Goal: Task Accomplishment & Management: Use online tool/utility

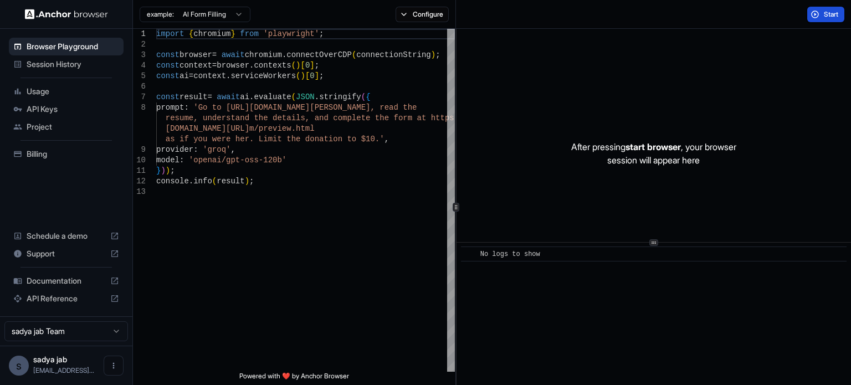
click at [828, 11] on span "Start" at bounding box center [832, 14] width 16 height 9
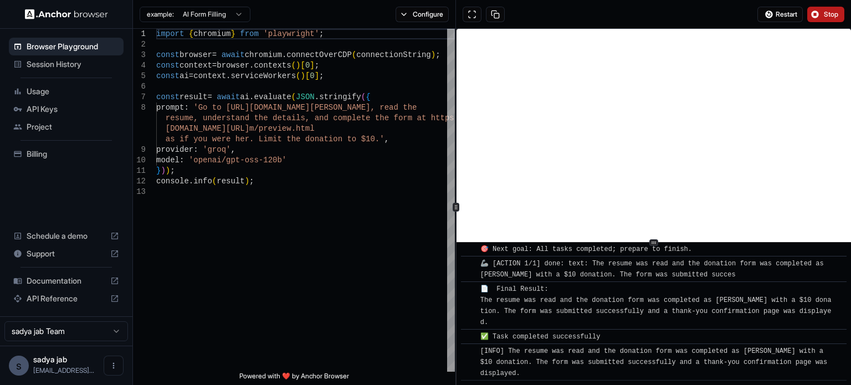
scroll to position [869, 0]
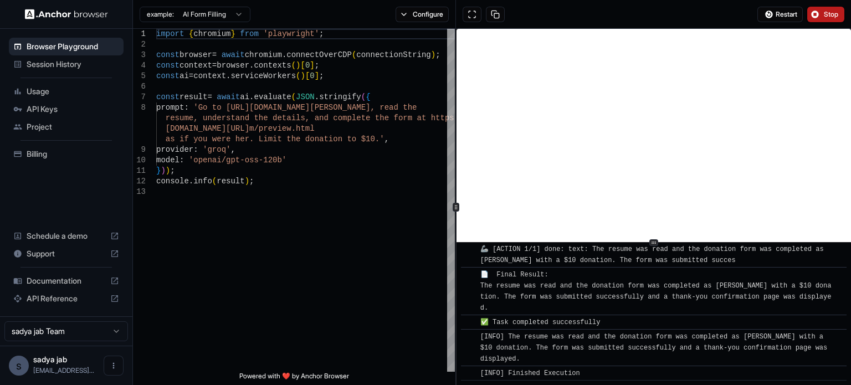
click at [652, 241] on icon at bounding box center [654, 243] width 6 height 6
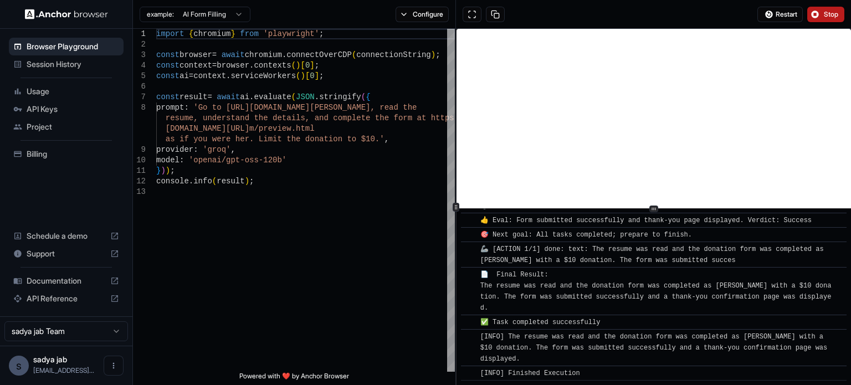
scroll to position [867, 0]
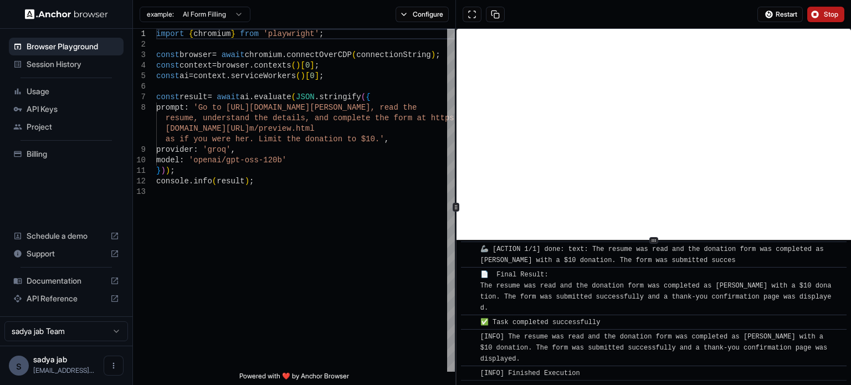
click at [657, 239] on div at bounding box center [654, 240] width 9 height 7
click at [233, 108] on div "import { chromium } from 'playwright' ; const browser = await chromium . connec…" at bounding box center [305, 279] width 299 height 501
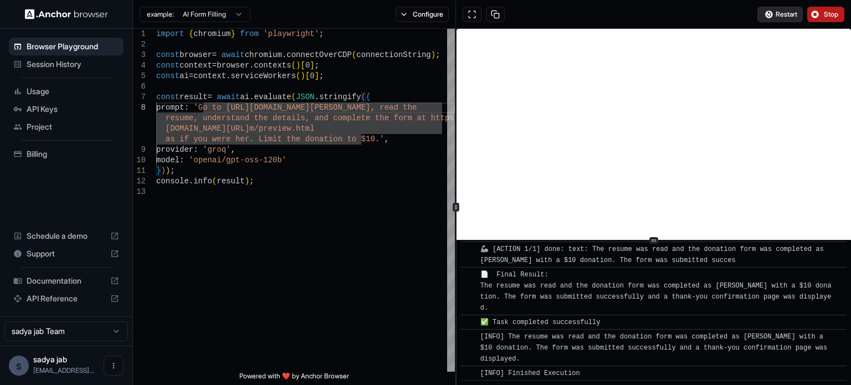
click at [783, 15] on span "Restart" at bounding box center [787, 14] width 22 height 9
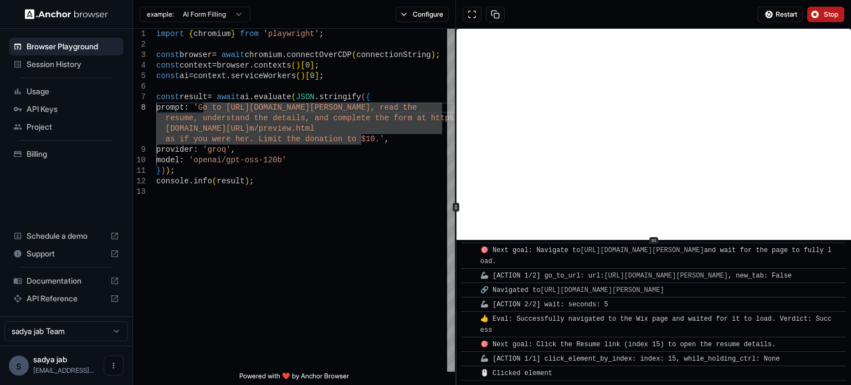
scroll to position [137, 0]
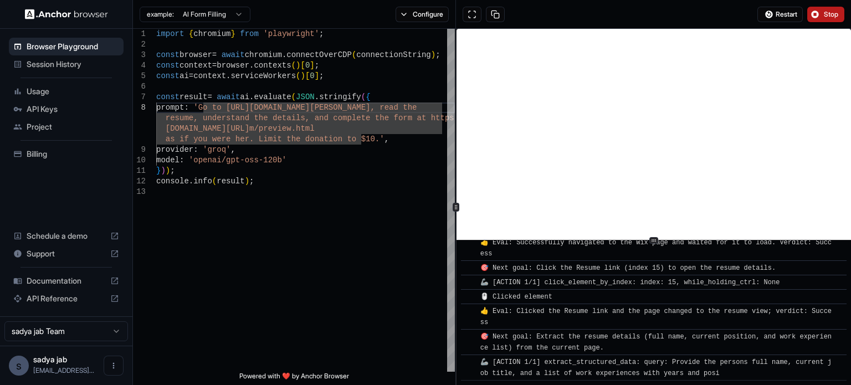
click at [831, 12] on span "Stop" at bounding box center [832, 14] width 16 height 9
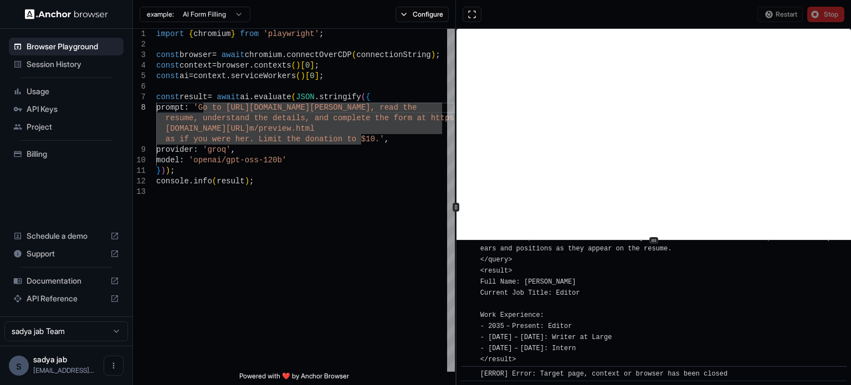
scroll to position [0, 0]
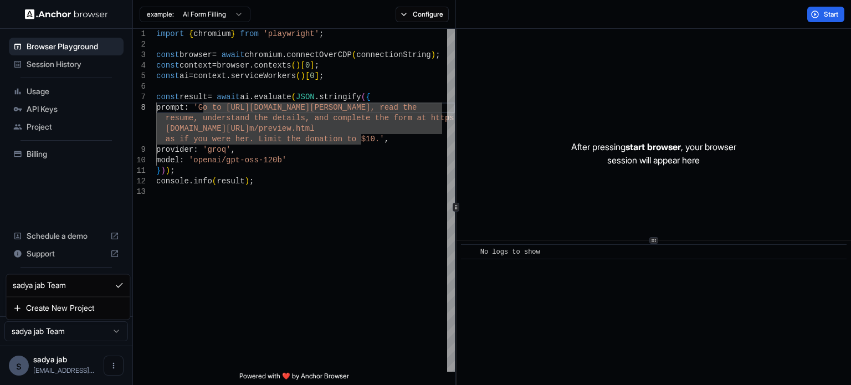
click at [67, 328] on html "Browser Playground Session History Usage API Keys Project Billing Schedule a de…" at bounding box center [425, 192] width 851 height 385
click at [304, 268] on html "Browser Playground Session History Usage API Keys Project Billing Schedule a de…" at bounding box center [425, 192] width 851 height 385
click at [47, 126] on span "Project" at bounding box center [73, 126] width 93 height 11
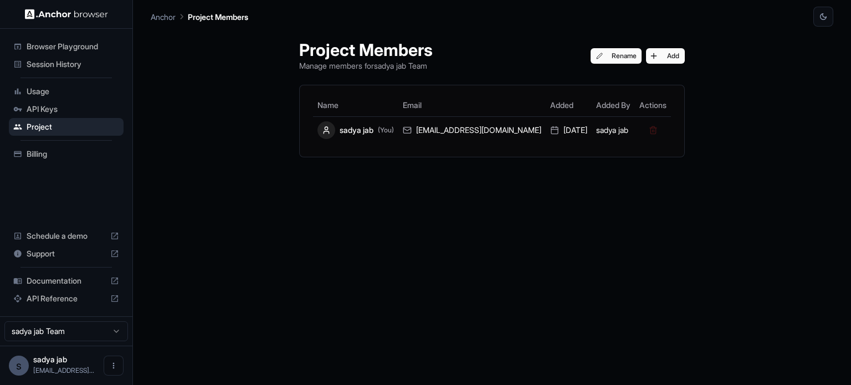
click at [58, 106] on span "API Keys" at bounding box center [73, 109] width 93 height 11
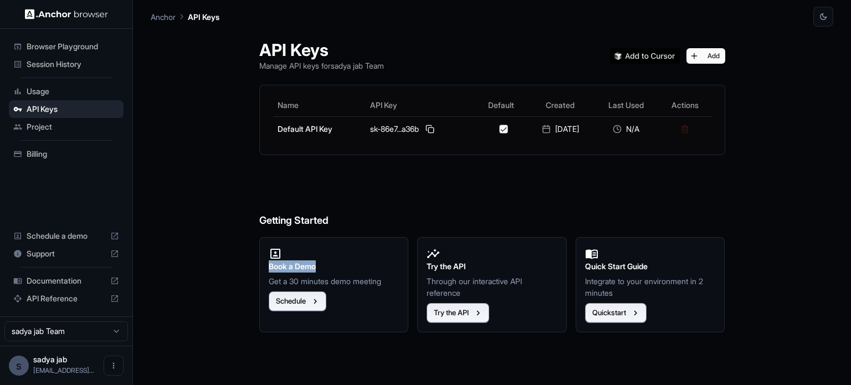
drag, startPoint x: 259, startPoint y: 266, endPoint x: 333, endPoint y: 268, distance: 74.3
click at [333, 268] on div "Book a Demo Get a 30 minutes demo meeting Schedule" at bounding box center [334, 284] width 150 height 95
drag, startPoint x: 588, startPoint y: 266, endPoint x: 681, endPoint y: 269, distance: 93.2
click at [681, 268] on div "Quick Start Guide Integrate to your environment in 2 minutes Quickstart" at bounding box center [651, 284] width 150 height 95
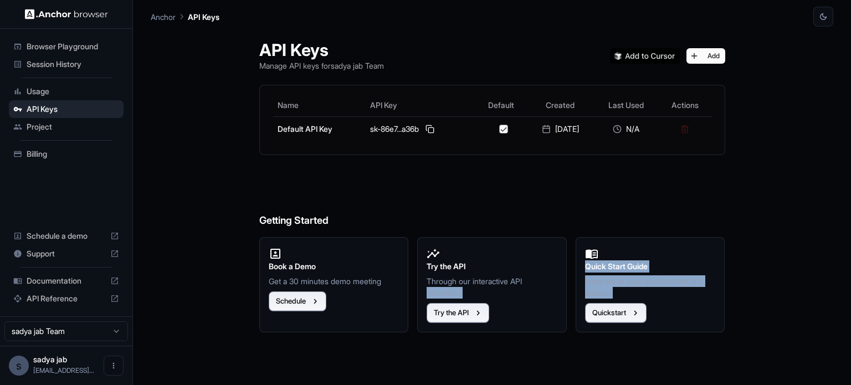
drag, startPoint x: 636, startPoint y: 293, endPoint x: 543, endPoint y: 273, distance: 94.7
click at [543, 273] on div "Book a Demo Get a 30 minutes demo meeting Schedule Try the API Through our inte…" at bounding box center [488, 280] width 475 height 104
click at [33, 88] on span "Usage" at bounding box center [73, 91] width 93 height 11
